Goal: Communication & Community: Answer question/provide support

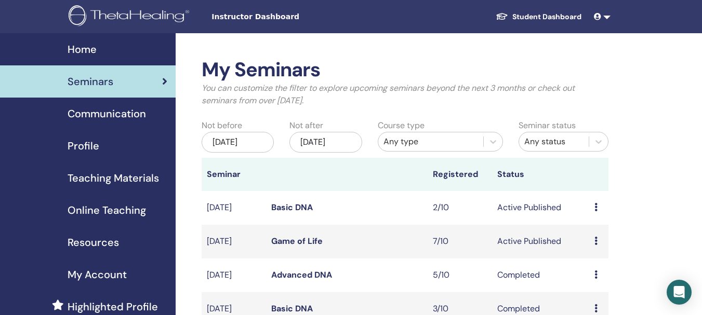
click at [297, 247] on link "Game of Life" at bounding box center [296, 241] width 51 height 11
click at [301, 247] on link "Game of Life" at bounding box center [296, 241] width 51 height 11
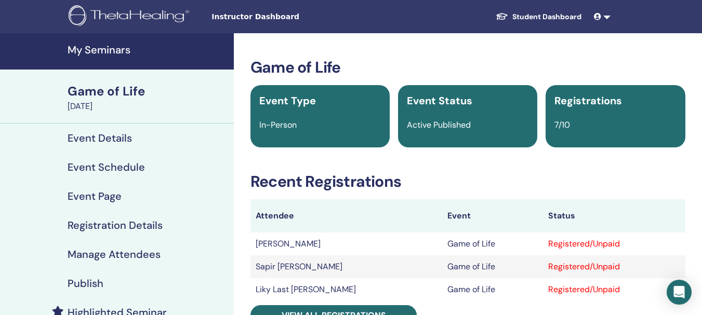
click at [98, 256] on h4 "Manage Attendees" at bounding box center [114, 254] width 93 height 12
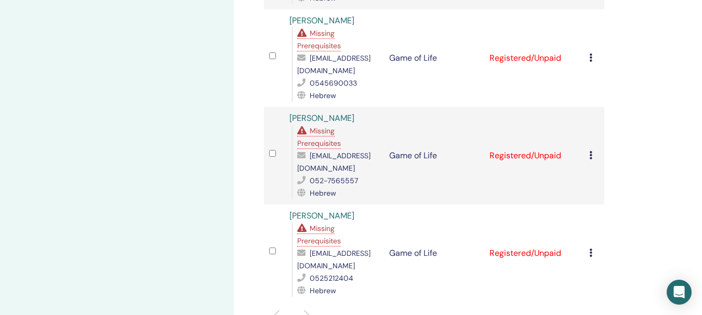
scroll to position [578, 0]
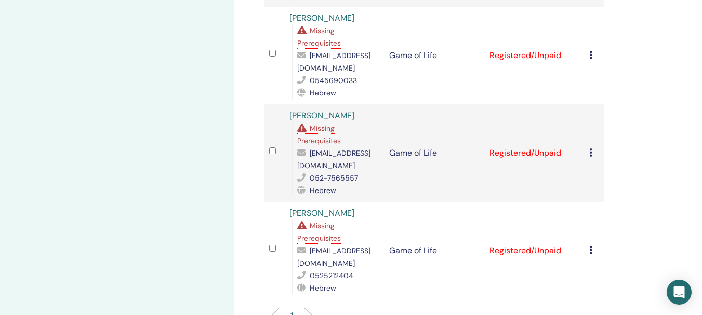
click at [589, 246] on icon at bounding box center [590, 250] width 3 height 8
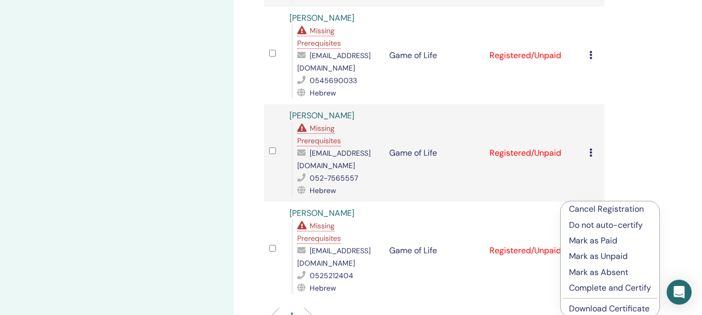
click at [596, 205] on p "Cancel Registration" at bounding box center [610, 209] width 82 height 12
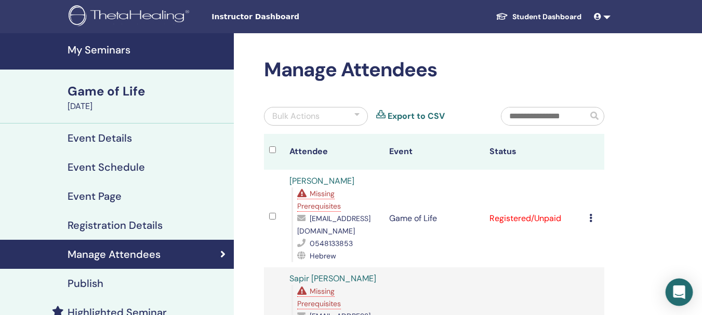
click at [678, 288] on icon "Open Intercom Messenger" at bounding box center [678, 293] width 12 height 14
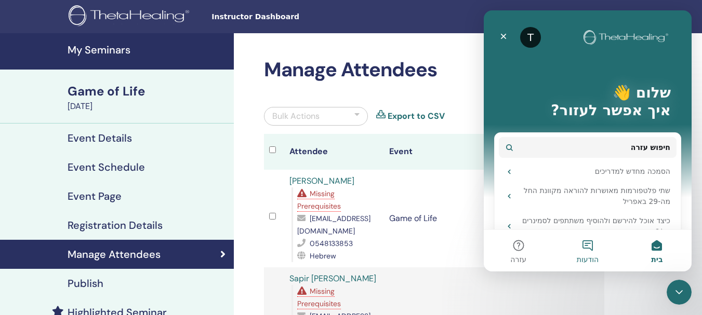
click at [588, 244] on button "הודעות" at bounding box center [587, 251] width 69 height 42
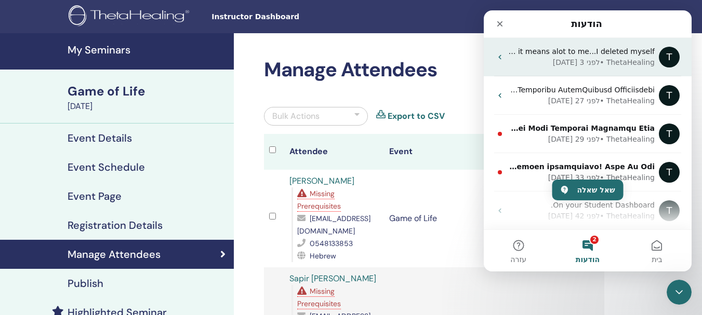
click at [599, 60] on div "• לפני 3 [DATE]" at bounding box center [578, 62] width 51 height 11
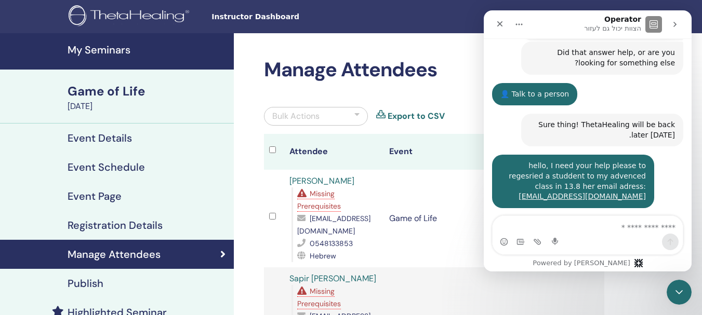
scroll to position [456, 0]
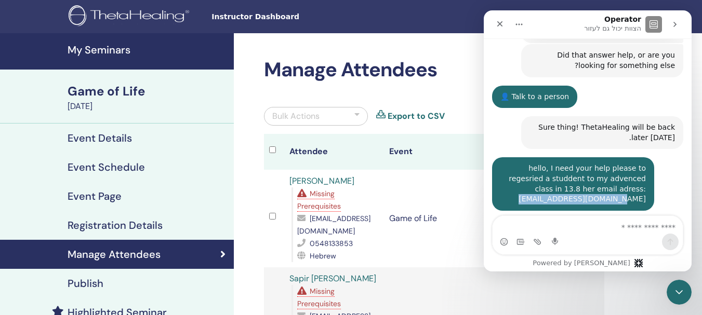
drag, startPoint x: 561, startPoint y: 169, endPoint x: 650, endPoint y: 171, distance: 88.8
click at [645, 172] on div "hello, I need your help please to regesried a studdent to my advenced class in …" at bounding box center [572, 184] width 145 height 41
copy div "[EMAIL_ADDRESS][DOMAIN_NAME]"
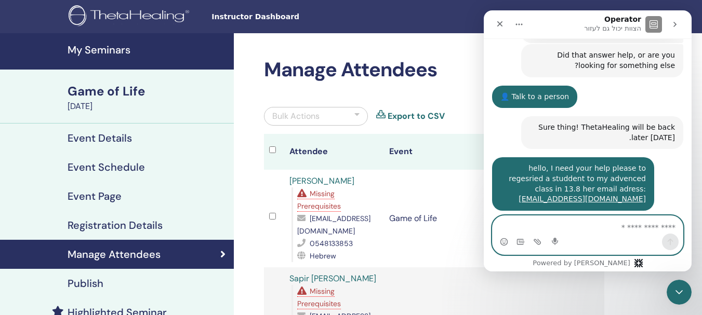
click at [613, 225] on textarea "כאן המקום להקליד" at bounding box center [587, 225] width 190 height 18
type textarea "*"
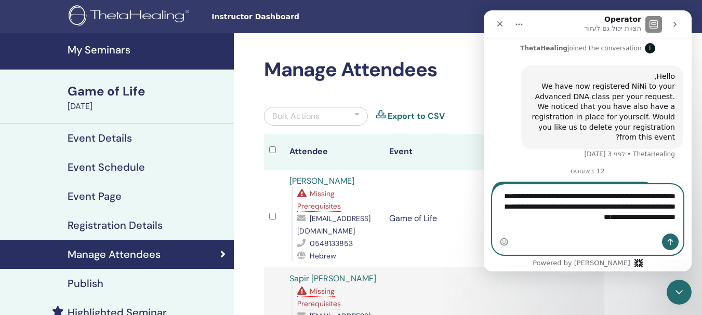
scroll to position [644, 0]
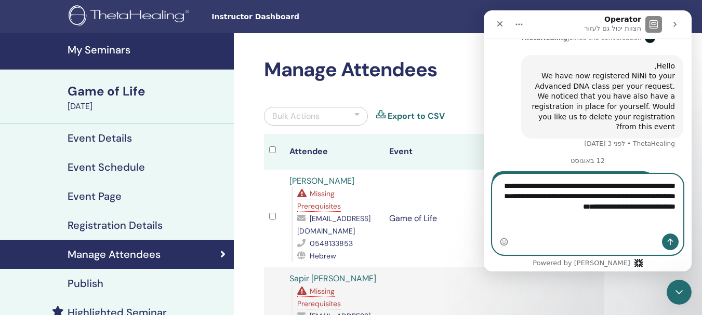
paste textarea "**********"
click at [583, 223] on textarea "**********" at bounding box center [587, 198] width 190 height 49
type textarea "**********"
click at [669, 238] on icon "…שלח הודעה" at bounding box center [670, 242] width 8 height 8
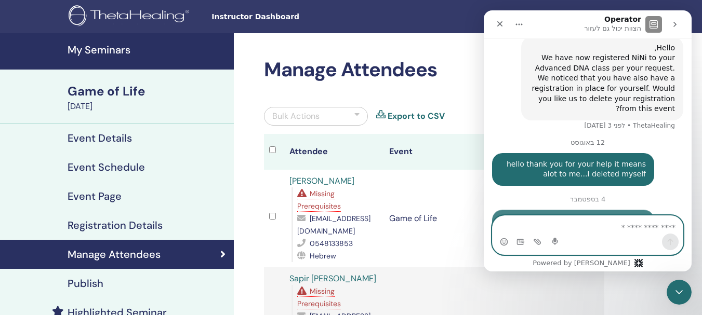
scroll to position [698, 0]
